Goal: Task Accomplishment & Management: Use online tool/utility

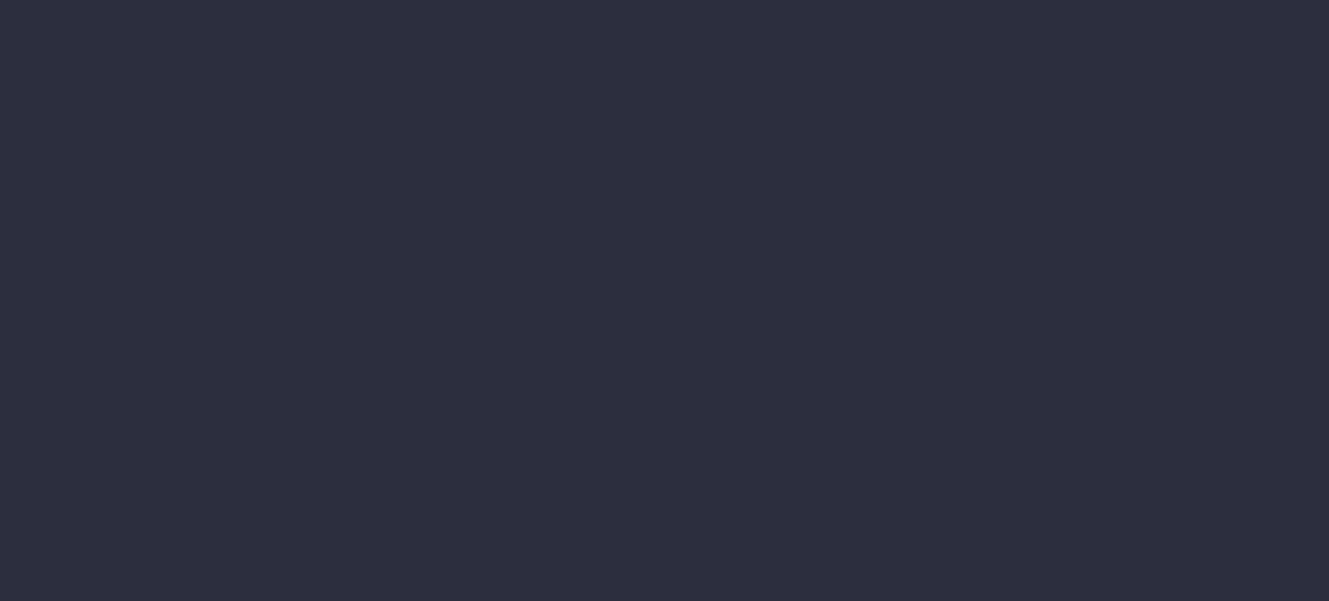
type input "[DATE] - [DATE]"
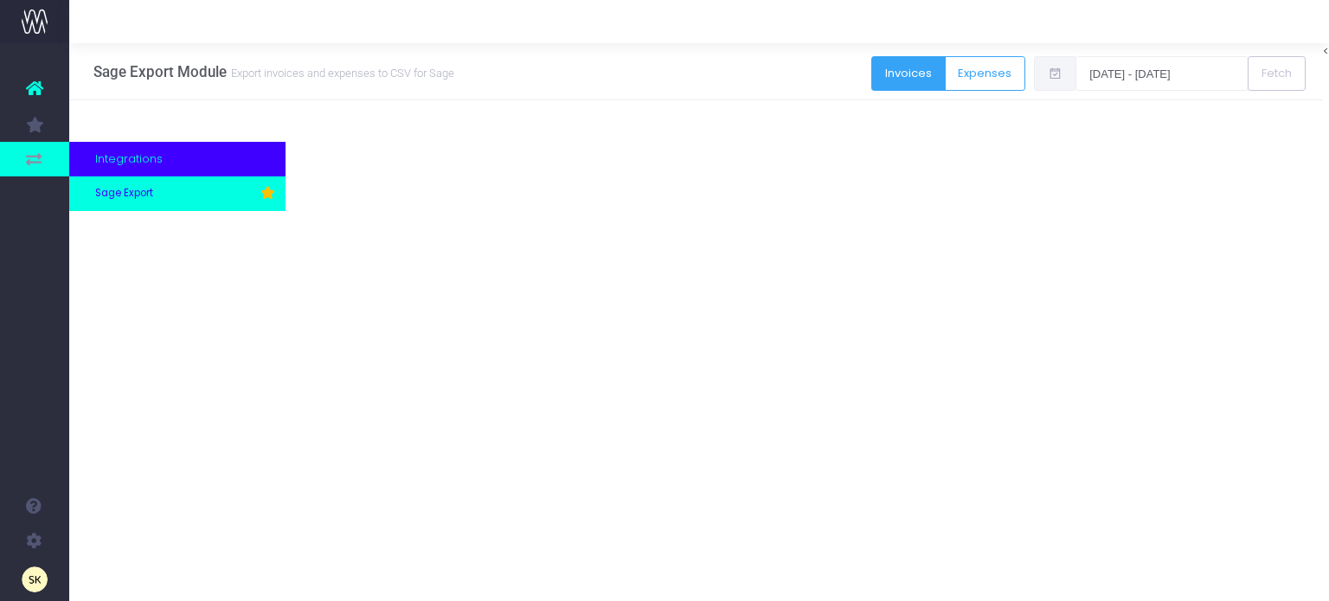
click at [121, 194] on span "Sage Export" at bounding box center [124, 194] width 58 height 16
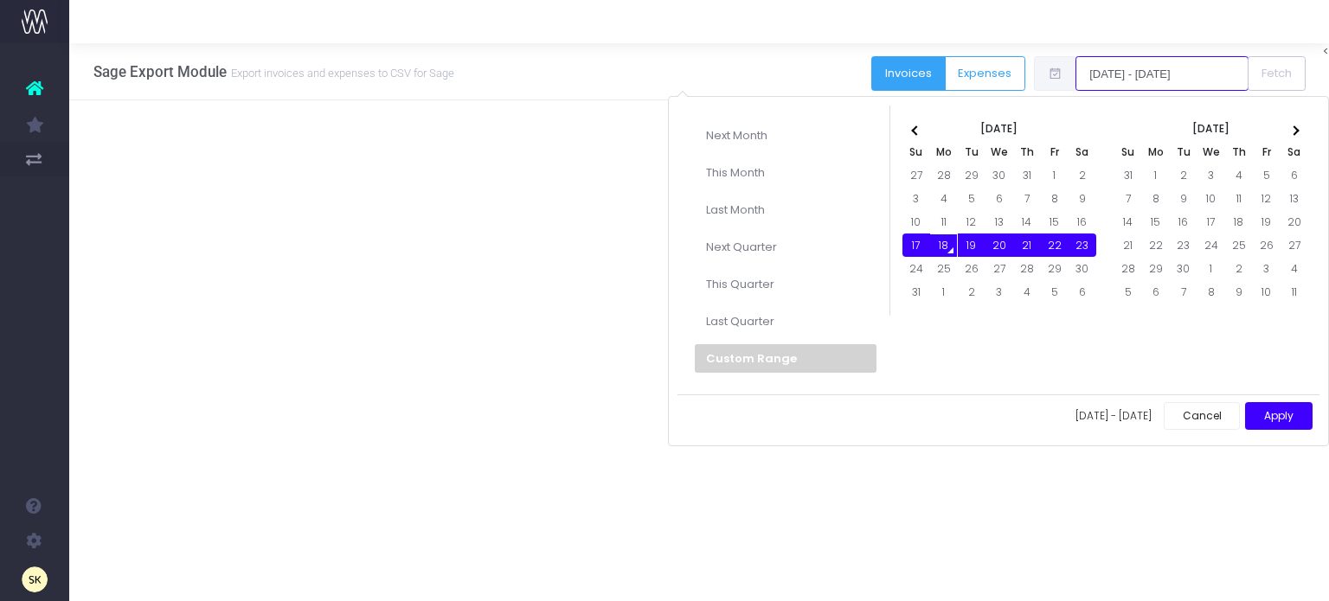
click at [1170, 65] on input "[DATE] - [DATE]" at bounding box center [1161, 73] width 173 height 35
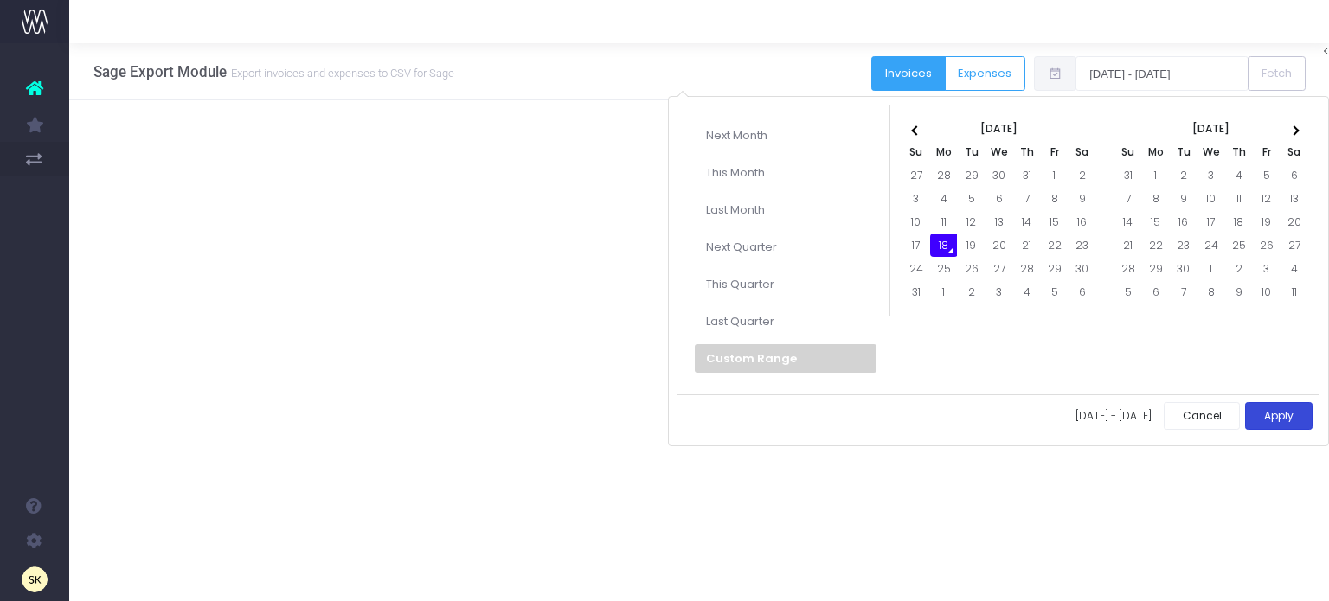
click at [1284, 411] on button "Apply" at bounding box center [1278, 416] width 67 height 29
type input "18-08-2025 - 18-08-2025"
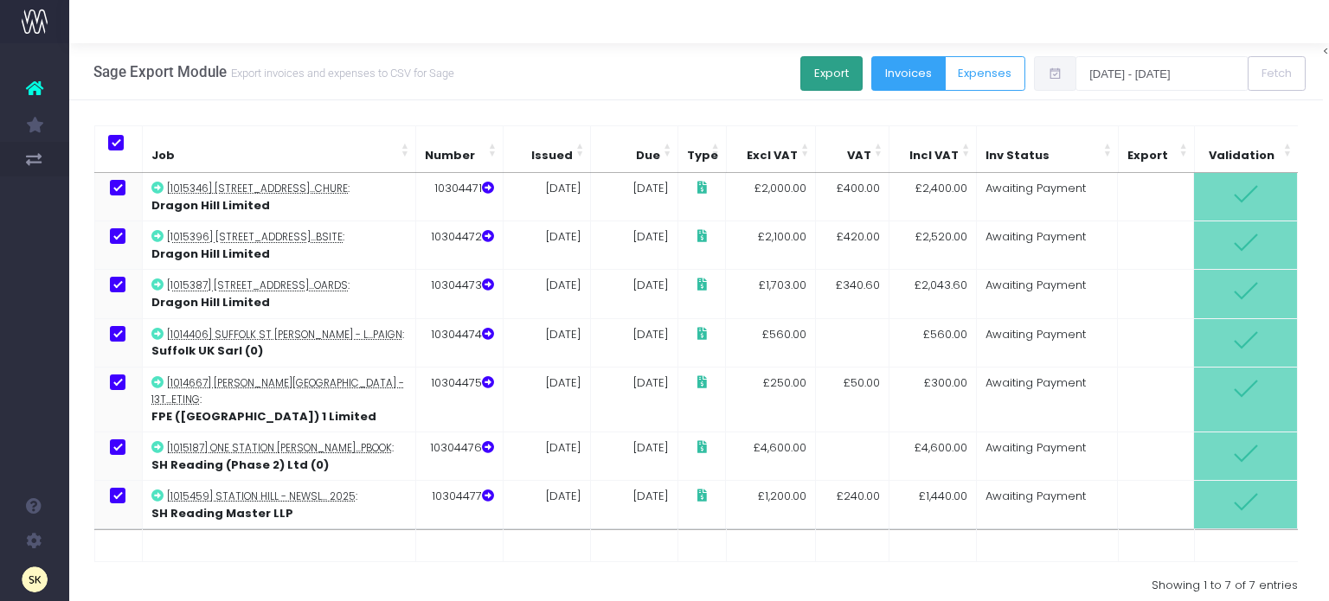
click at [833, 74] on button "Export" at bounding box center [831, 73] width 62 height 35
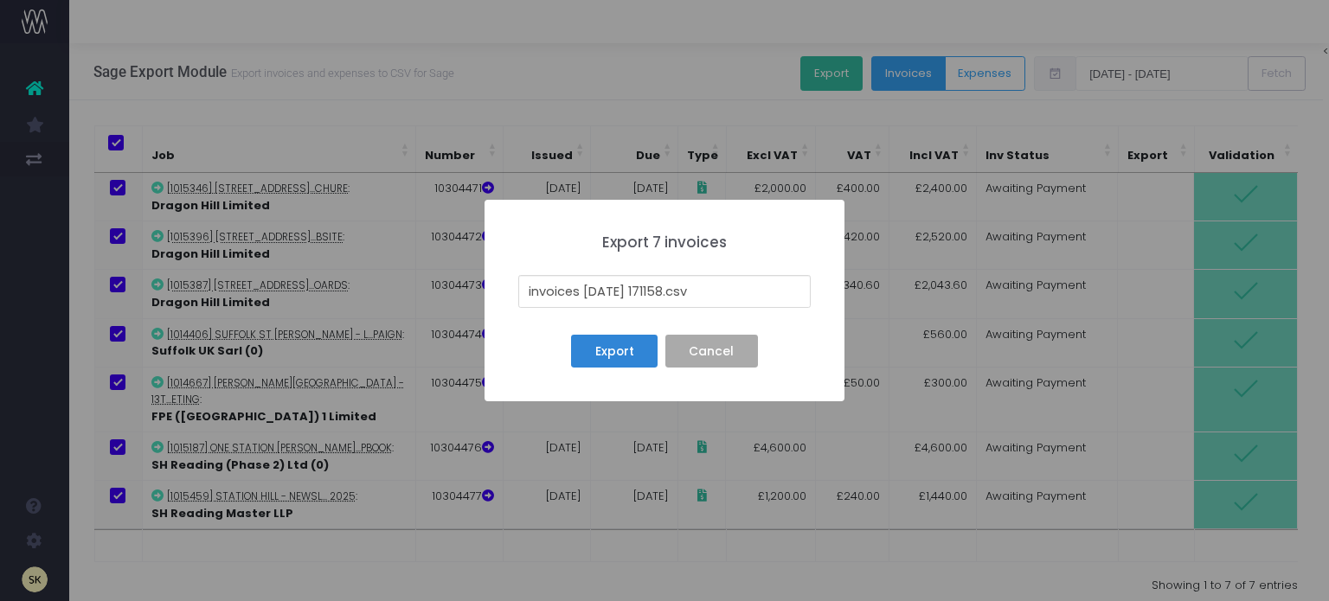
drag, startPoint x: 676, startPoint y: 288, endPoint x: 497, endPoint y: 287, distance: 179.1
click at [497, 287] on div "× Export 7 invoices invoices 25-08-18 171158.csv Export No Cancel" at bounding box center [664, 301] width 360 height 202
type input "18TH AUG 25 SI BATCH.csv"
click at [625, 356] on button "Export" at bounding box center [614, 351] width 87 height 33
